Goal: Find specific page/section: Find specific page/section

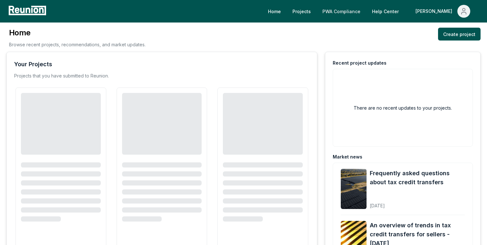
click at [366, 11] on link "PWA Compliance" at bounding box center [341, 11] width 48 height 13
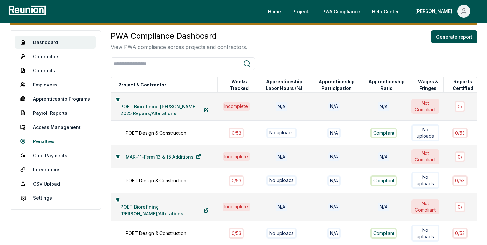
scroll to position [41, 0]
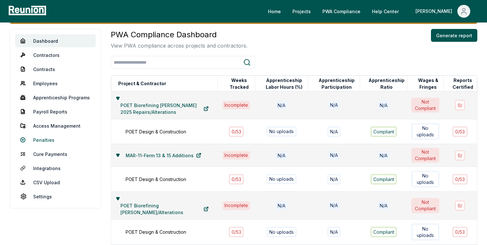
click at [49, 139] on link "Penalties" at bounding box center [55, 140] width 81 height 13
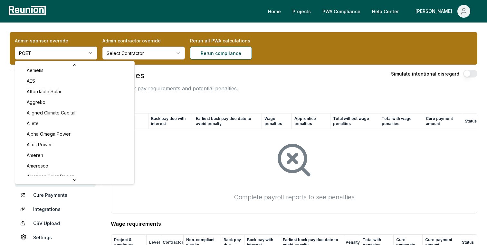
scroll to position [55, 0]
